Goal: Transaction & Acquisition: Purchase product/service

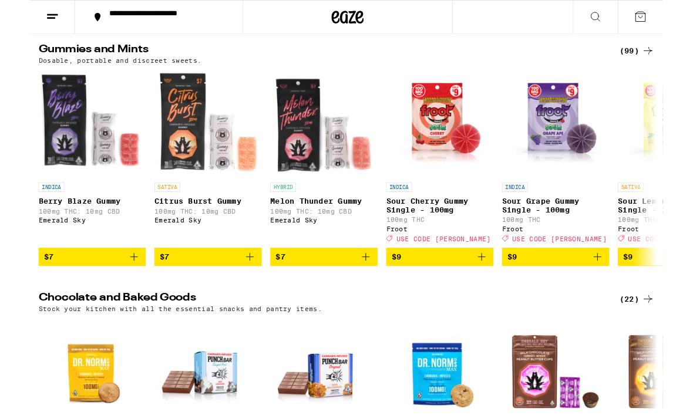
scroll to position [2929, 0]
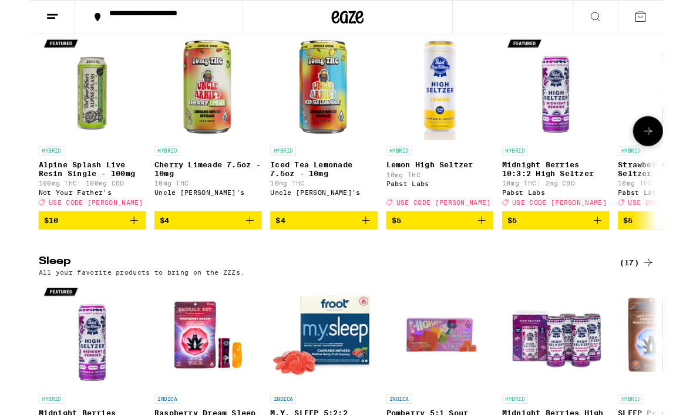
click at [652, 214] on link "HYBRID Strawberry Kiwi High [PERSON_NAME] 10mg THC Pabst Labs Deal Created with…" at bounding box center [703, 133] width 118 height 195
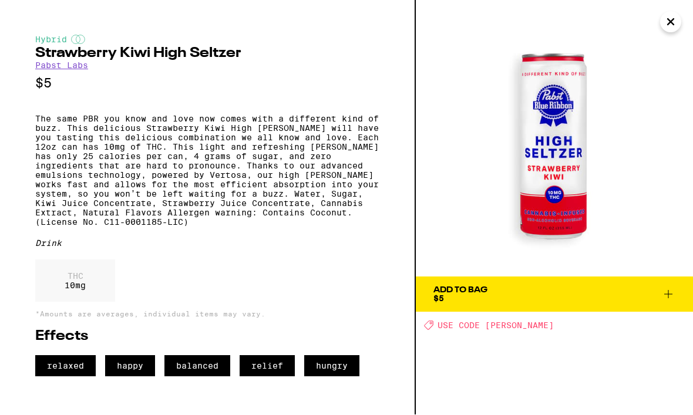
scroll to position [3598, 0]
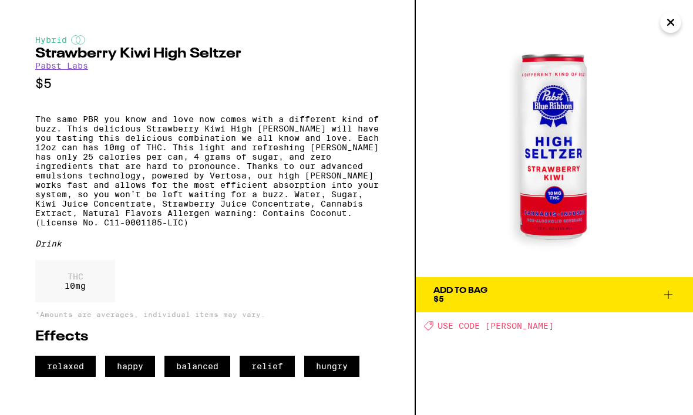
click at [665, 26] on icon "Close" at bounding box center [671, 23] width 14 height 18
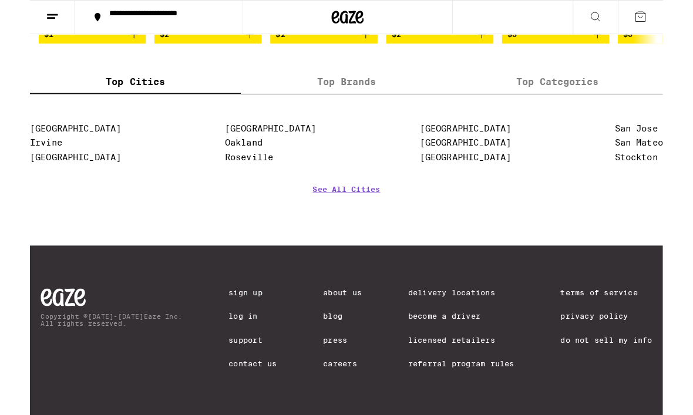
scroll to position [4882, 0]
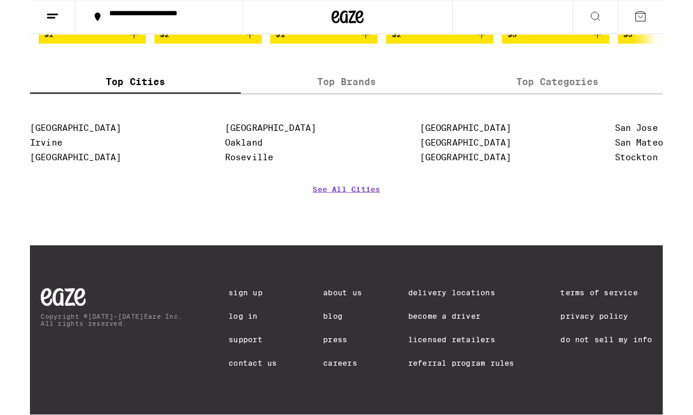
click at [483, 317] on link "Delivery Locations" at bounding box center [472, 320] width 116 height 9
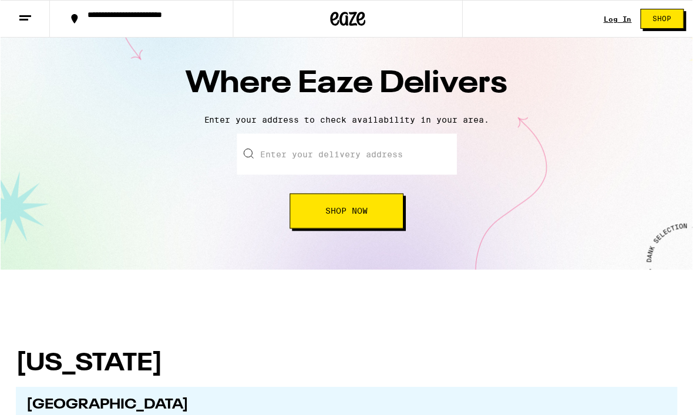
scroll to position [16, 0]
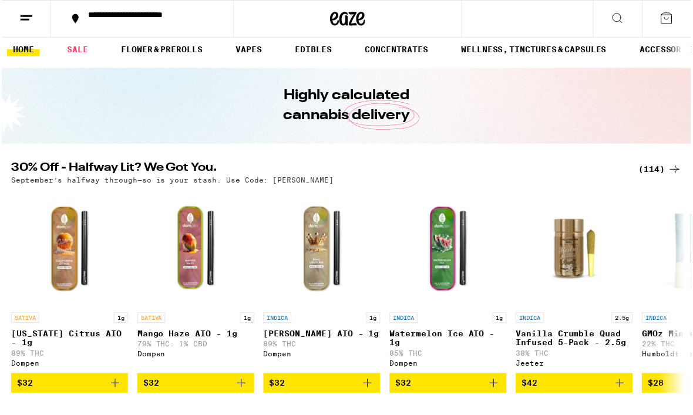
scroll to position [8, 0]
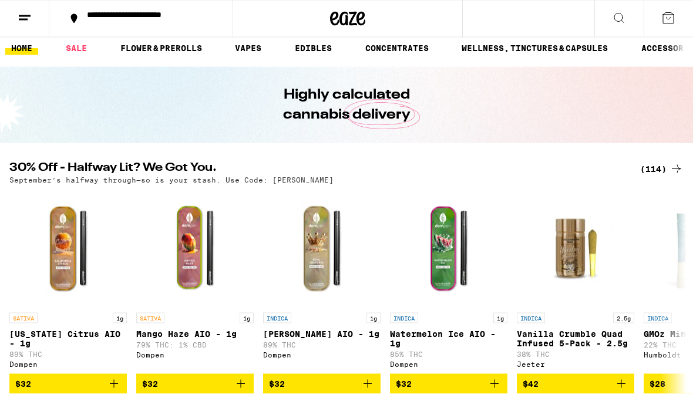
click at [24, 13] on icon at bounding box center [25, 18] width 14 height 14
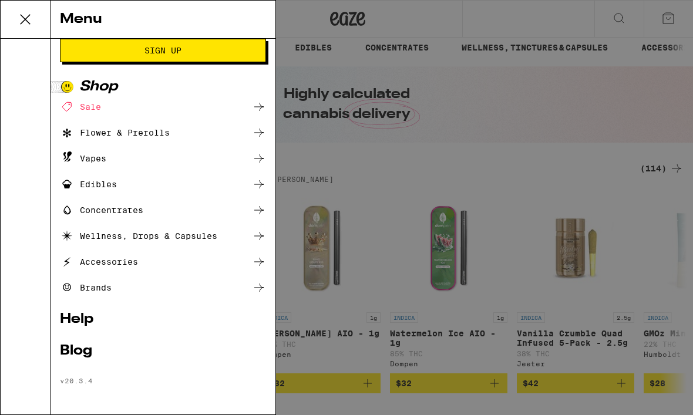
scroll to position [46, 0]
click at [85, 105] on div "Sale" at bounding box center [80, 107] width 41 height 14
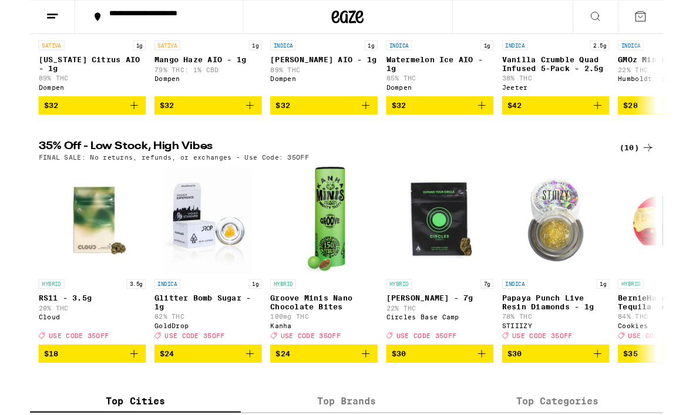
scroll to position [271, 0]
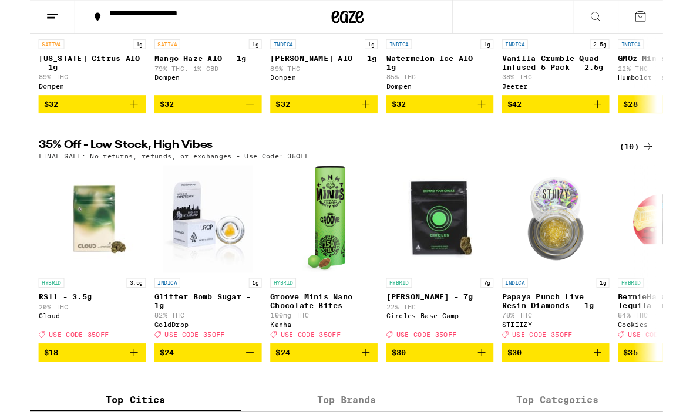
click at [0, 277] on div "HYBRID 3.5g RS11 - 3.5g 20% THC Cloud Deal Created with Sketch. USE CODE 35OFF …" at bounding box center [346, 289] width 693 height 215
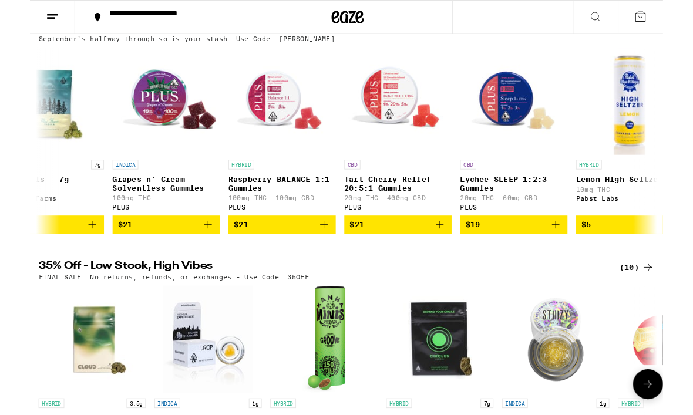
scroll to position [0, 729]
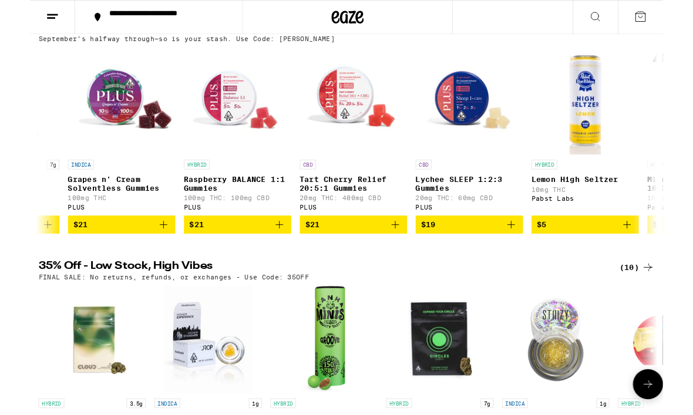
click at [653, 186] on div "HYBRID" at bounding box center [608, 180] width 118 height 11
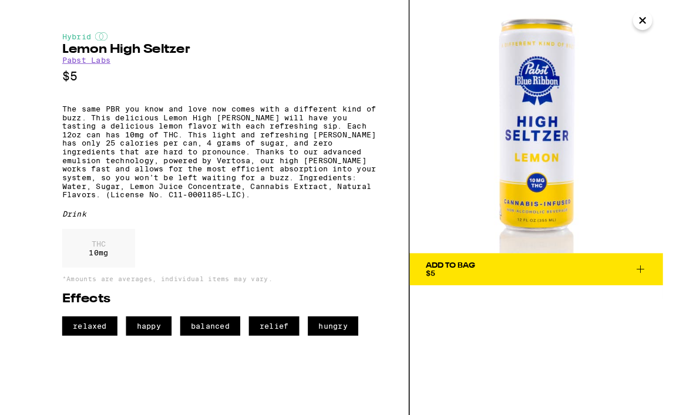
click at [659, 31] on img at bounding box center [554, 138] width 277 height 277
click at [672, 20] on icon "Close" at bounding box center [671, 23] width 14 height 18
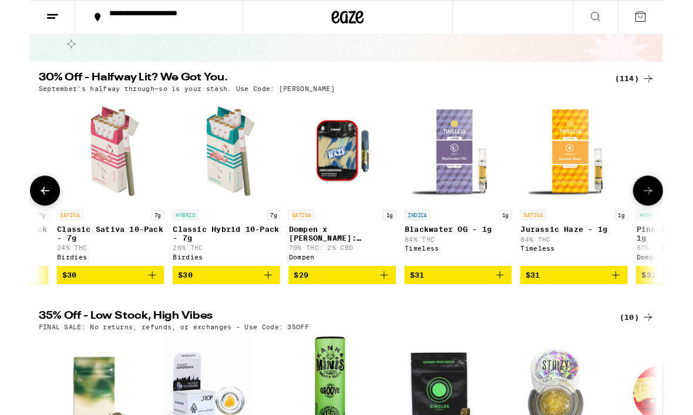
scroll to position [0, 8992]
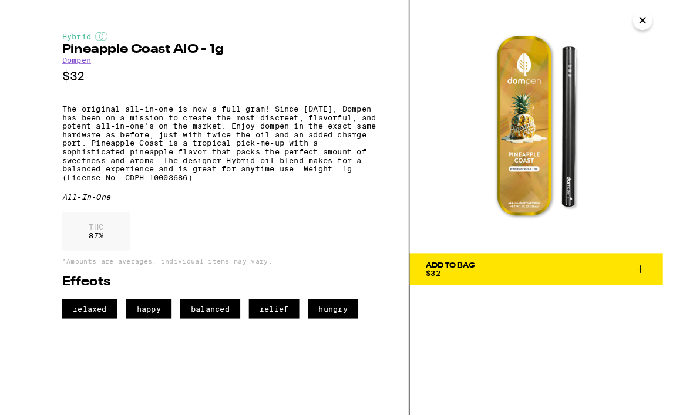
click at [671, 24] on icon "Close" at bounding box center [671, 23] width 14 height 18
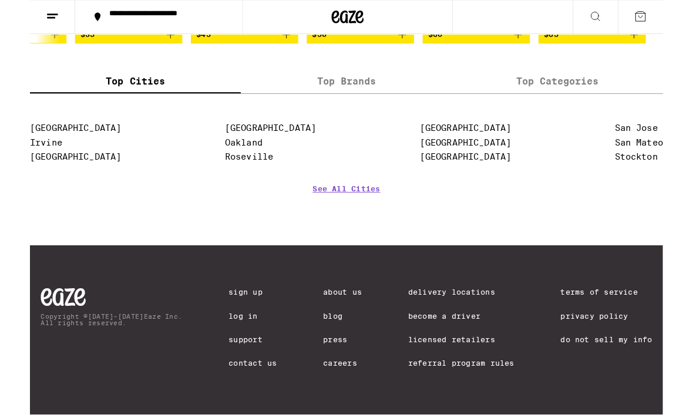
scroll to position [660, 0]
click at [345, 316] on link "About Us" at bounding box center [342, 320] width 42 height 9
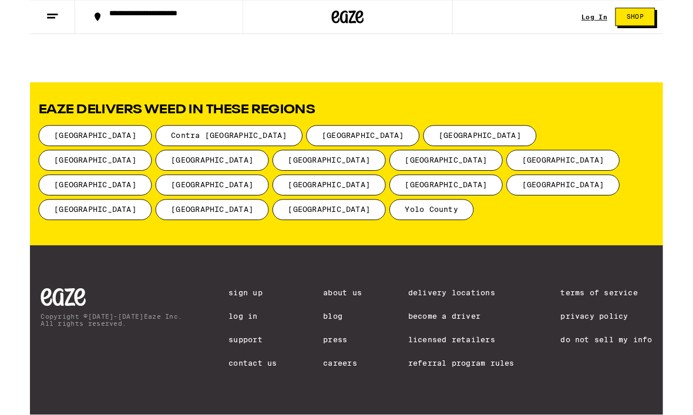
scroll to position [1566, 0]
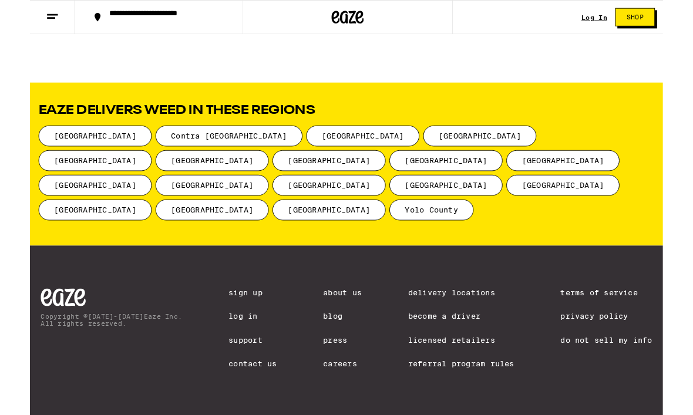
click at [329, 351] on link "Blog" at bounding box center [342, 346] width 42 height 9
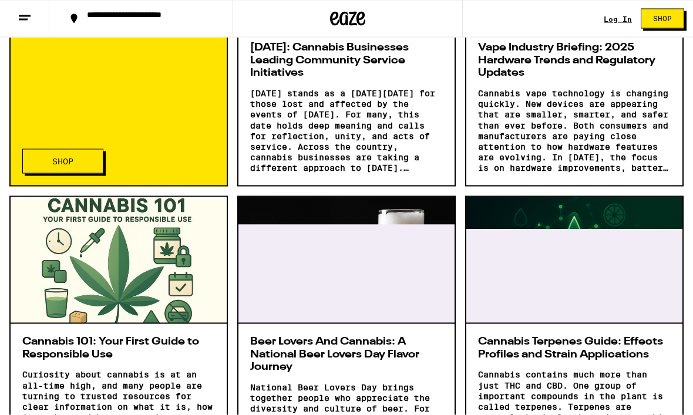
scroll to position [751, 0]
